Goal: Task Accomplishment & Management: Use online tool/utility

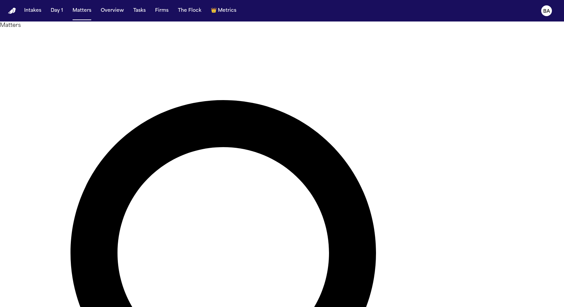
paste input "******"
type input "******"
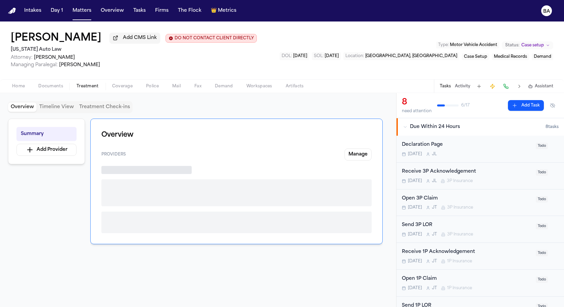
click at [85, 85] on span "Treatment" at bounding box center [88, 86] width 22 height 5
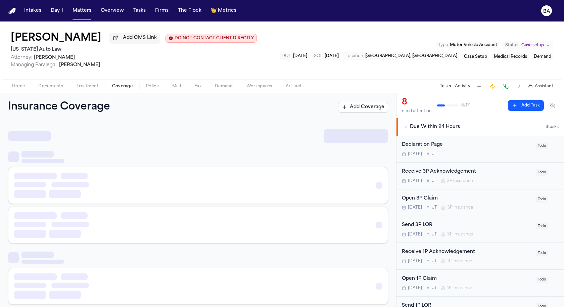
click at [124, 87] on span "Coverage" at bounding box center [122, 86] width 20 height 5
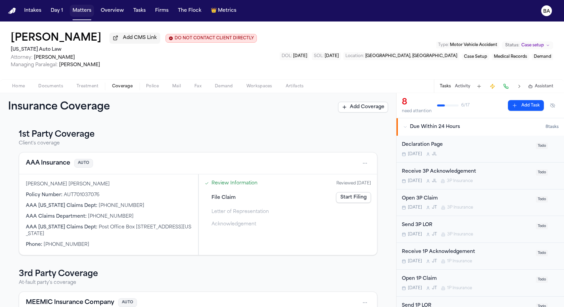
click at [79, 13] on button "Matters" at bounding box center [82, 11] width 24 height 12
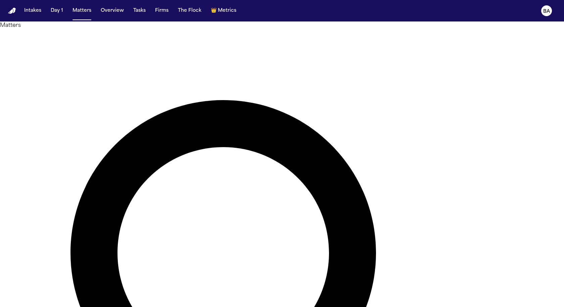
paste input "*******"
type input "**********"
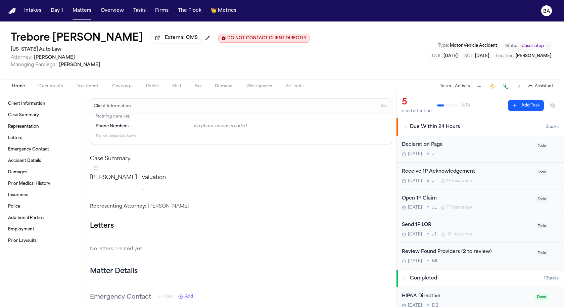
click at [129, 92] on div "Home Documents Treatment Coverage Police Mail Fax Demand Workspaces Artifacts T…" at bounding box center [282, 85] width 564 height 13
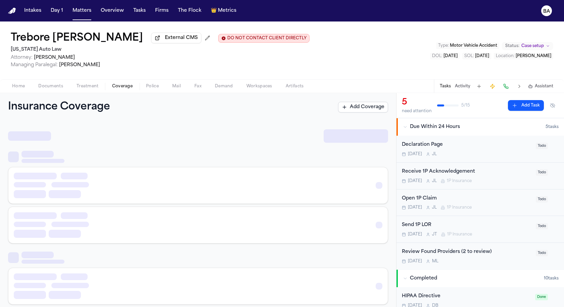
click at [127, 88] on span "Coverage" at bounding box center [122, 86] width 20 height 5
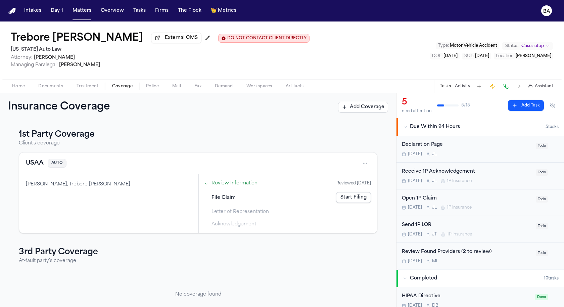
scroll to position [21, 0]
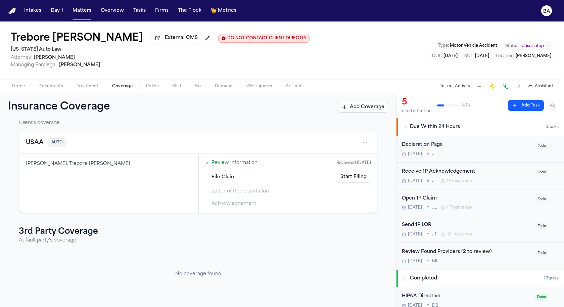
click at [245, 193] on span "Letter of Representation" at bounding box center [240, 191] width 57 height 7
click at [80, 9] on button "Matters" at bounding box center [82, 11] width 24 height 12
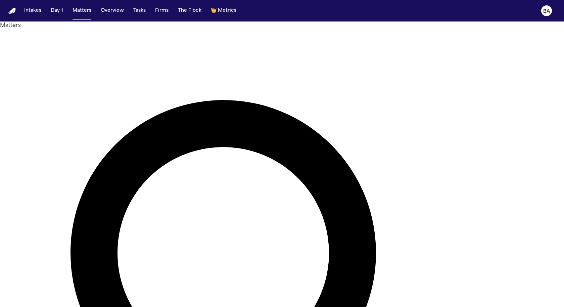
type input "**********"
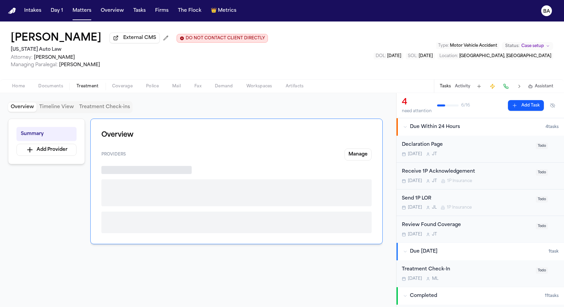
click at [96, 87] on span "Treatment" at bounding box center [88, 86] width 22 height 5
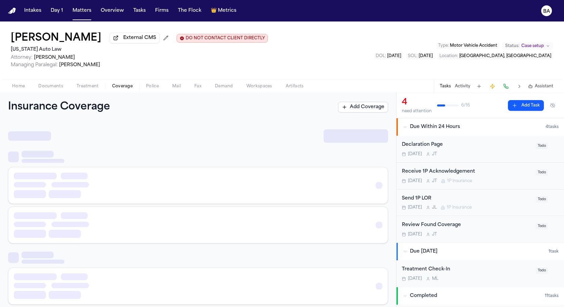
click at [130, 90] on button "Coverage" at bounding box center [122, 86] width 34 height 8
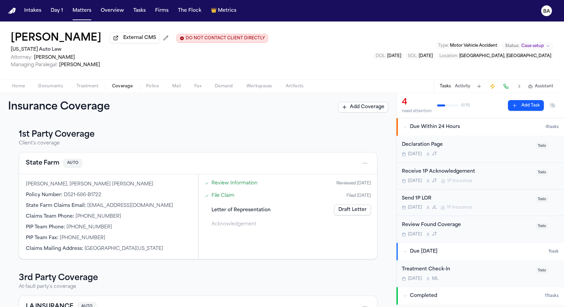
click at [235, 212] on span "Letter of Representation" at bounding box center [241, 210] width 59 height 7
click at [341, 210] on link "Draft Letter" at bounding box center [352, 210] width 37 height 11
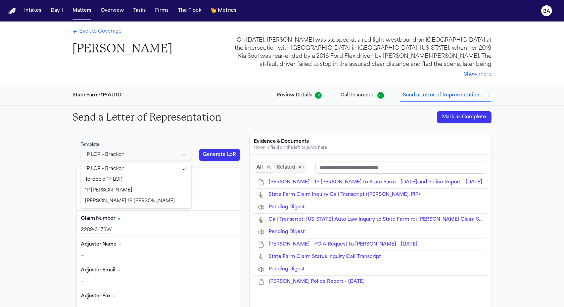
click at [118, 157] on html "Intakes Day 1 Matters Overview Tasks Firms The Flock 👑 Metrics BA Back to Cover…" at bounding box center [282, 153] width 564 height 307
click at [175, 150] on html "Intakes Day 1 Matters Overview Tasks Firms The Flock 👑 Metrics BA Back to Cover…" at bounding box center [282, 153] width 564 height 307
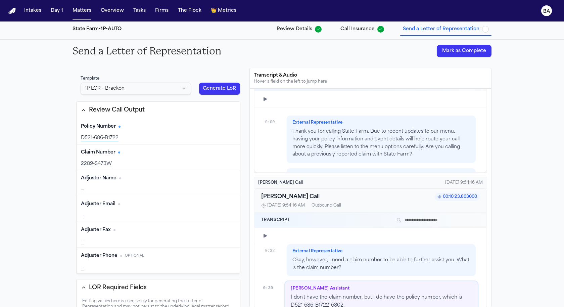
scroll to position [329, 0]
click at [190, 84] on html "Intakes Day 1 Matters Overview Tasks Firms The Flock 👑 Metrics BA Back to Cover…" at bounding box center [282, 153] width 564 height 307
click at [159, 96] on div "Template 1P LOR - Brackon" at bounding box center [136, 85] width 119 height 27
click at [148, 87] on html "Intakes Day 1 Matters Overview Tasks Firms The Flock 👑 Metrics BA Back to Cover…" at bounding box center [282, 153] width 564 height 307
click at [157, 5] on button "Firms" at bounding box center [162, 11] width 19 height 12
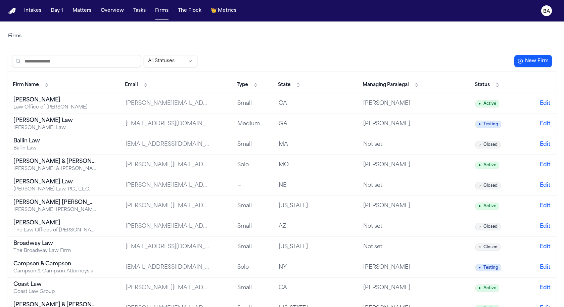
click at [111, 63] on input "search" at bounding box center [76, 61] width 129 height 12
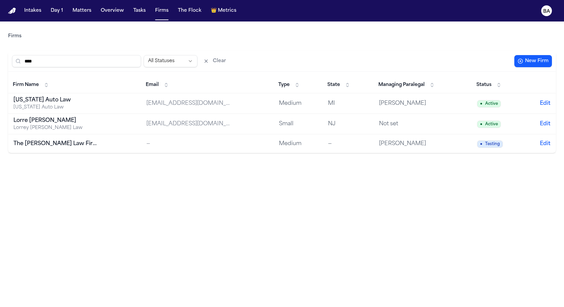
type input "****"
click at [63, 99] on div "[US_STATE] Auto Law" at bounding box center [55, 100] width 84 height 8
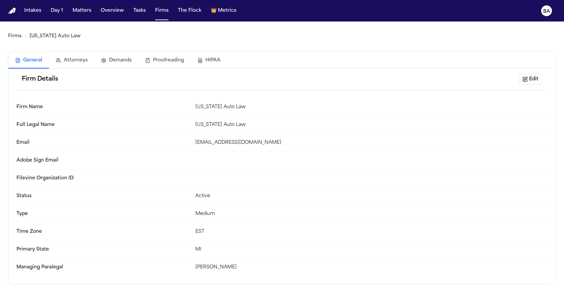
click at [79, 63] on button "Attorneys" at bounding box center [71, 60] width 45 height 15
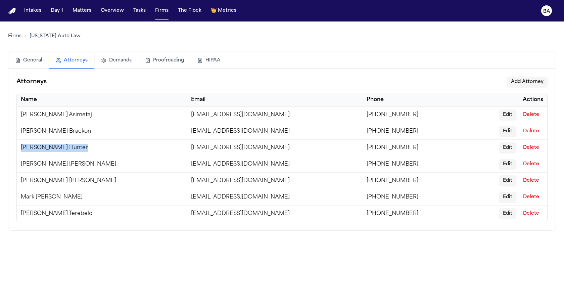
drag, startPoint x: 20, startPoint y: 148, endPoint x: 81, endPoint y: 144, distance: 60.9
click at [81, 144] on td "Christopher Hunter" at bounding box center [102, 148] width 170 height 16
copy td "Christopher Hunter"
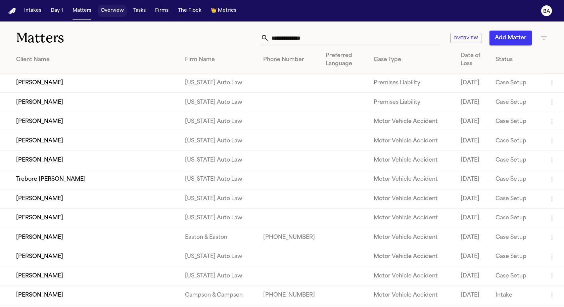
click at [112, 10] on button "Overview" at bounding box center [112, 11] width 29 height 12
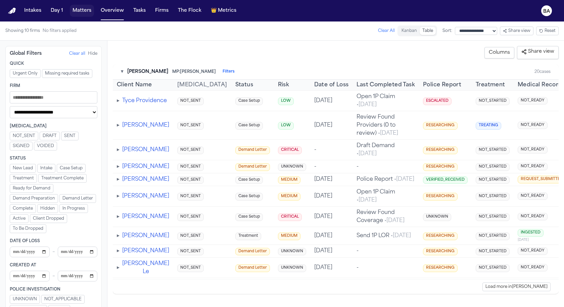
click at [76, 12] on button "Matters" at bounding box center [82, 11] width 24 height 12
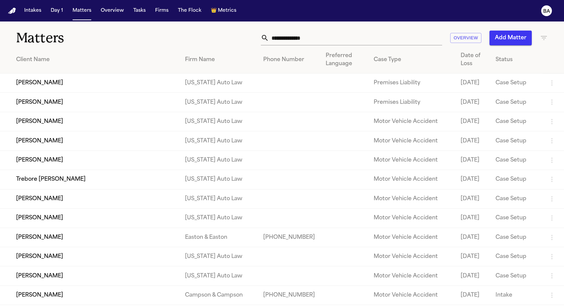
click at [330, 37] on input "text" at bounding box center [355, 38] width 173 height 15
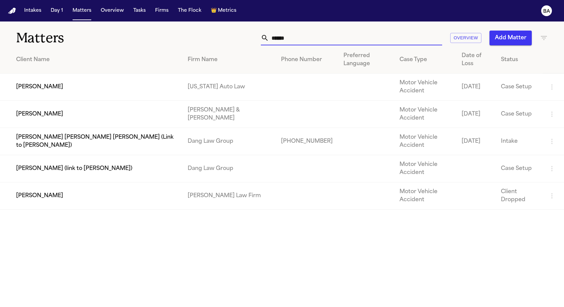
type input "******"
click at [43, 78] on td "[PERSON_NAME]" at bounding box center [91, 87] width 182 height 27
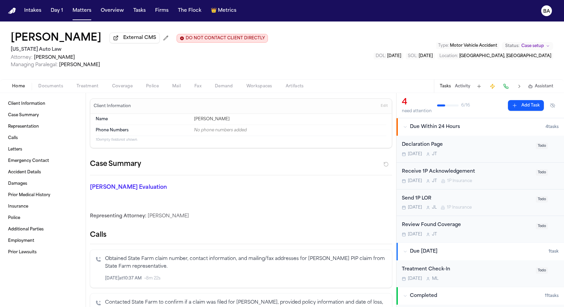
click at [126, 90] on button "Coverage" at bounding box center [122, 86] width 34 height 8
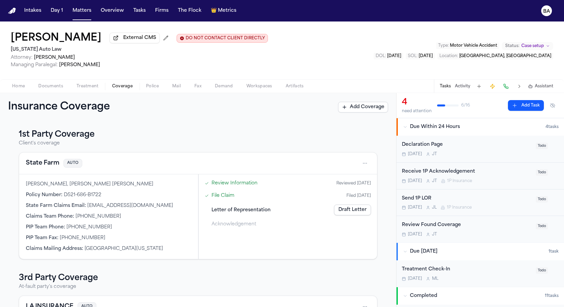
click at [232, 211] on span "Letter of Representation" at bounding box center [241, 210] width 59 height 7
click at [351, 210] on link "Draft Letter" at bounding box center [352, 210] width 37 height 11
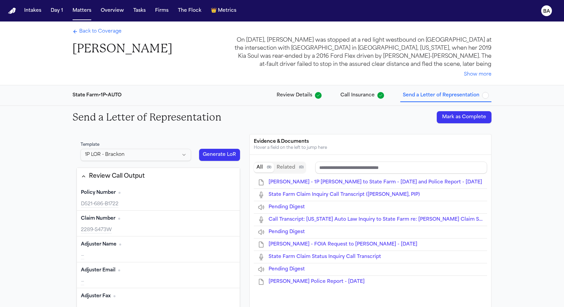
click at [159, 153] on html "Intakes Day 1 Matters Overview Tasks Firms The Flock 👑 Metrics BA Back to Cover…" at bounding box center [282, 153] width 564 height 307
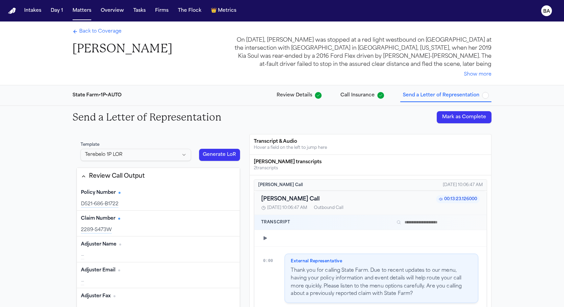
click at [152, 155] on body "Intakes Day 1 Matters Overview Tasks Firms The Flock 👑 Metrics BA Back to Cover…" at bounding box center [282, 153] width 564 height 307
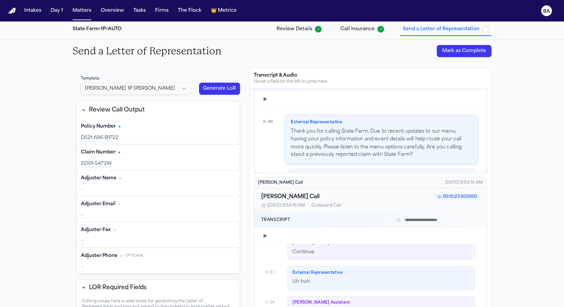
click at [17, 115] on div "Send a Letter of Representation Mark as Complete Template [PERSON_NAME] 1P [PER…" at bounding box center [282, 213] width 564 height 346
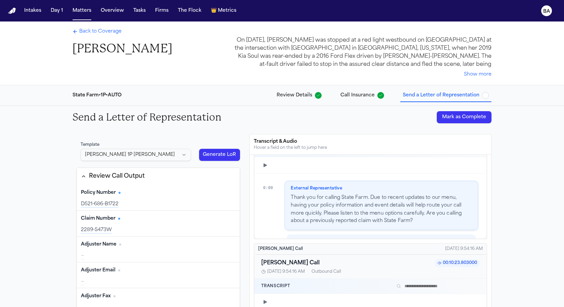
click at [94, 34] on span "Back to Coverage" at bounding box center [100, 31] width 42 height 7
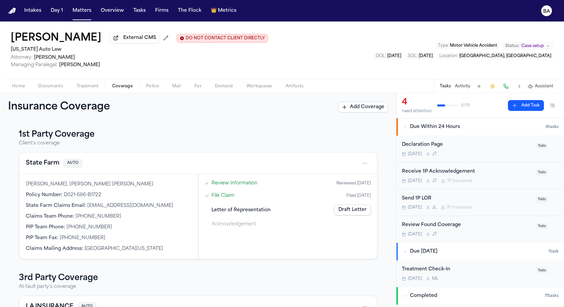
click at [163, 14] on button "Firms" at bounding box center [162, 11] width 19 height 12
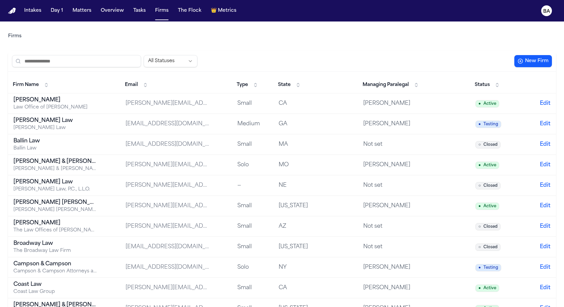
click at [90, 60] on input "search" at bounding box center [76, 61] width 129 height 12
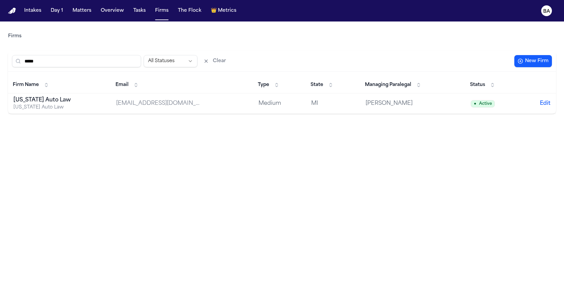
type input "*****"
click at [62, 101] on div "[US_STATE] Auto Law" at bounding box center [55, 100] width 84 height 8
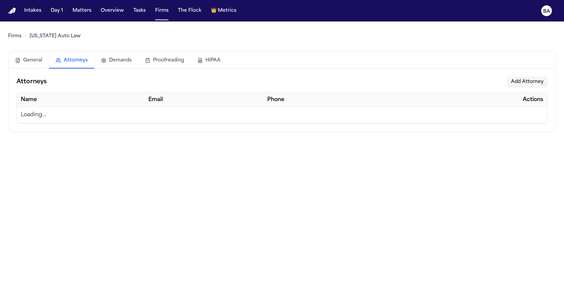
click at [78, 58] on button "Attorneys" at bounding box center [71, 60] width 45 height 15
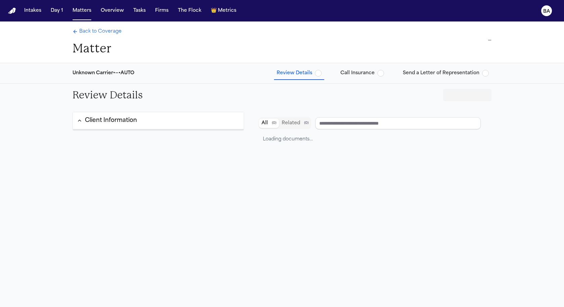
type input "**********"
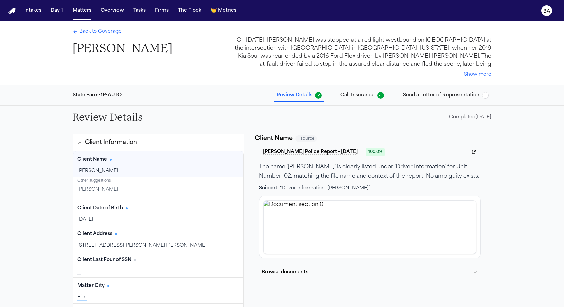
click at [446, 96] on span "Send a Letter of Representation" at bounding box center [441, 95] width 77 height 7
